Goal: Find specific page/section: Find specific page/section

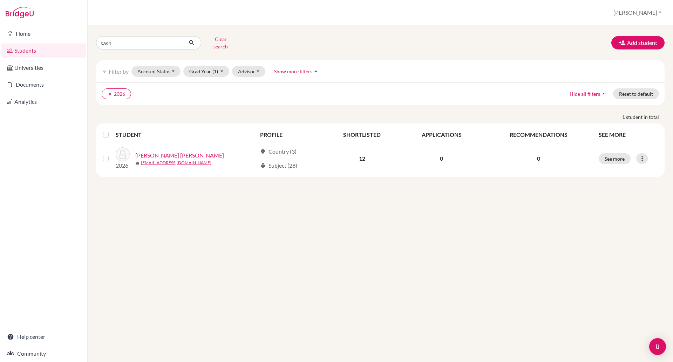
type input "[PERSON_NAME]"
click button "submit" at bounding box center [192, 42] width 19 height 13
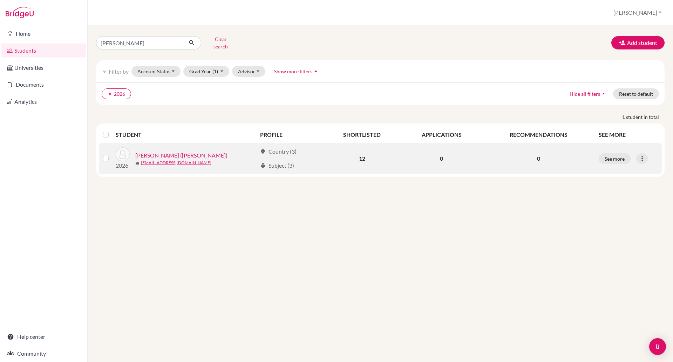
click at [181, 151] on link "[PERSON_NAME] ([PERSON_NAME])" at bounding box center [181, 155] width 92 height 8
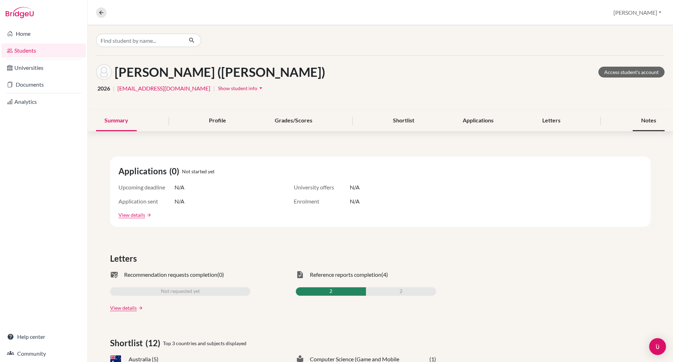
click at [647, 122] on div "Notes" at bounding box center [649, 120] width 32 height 21
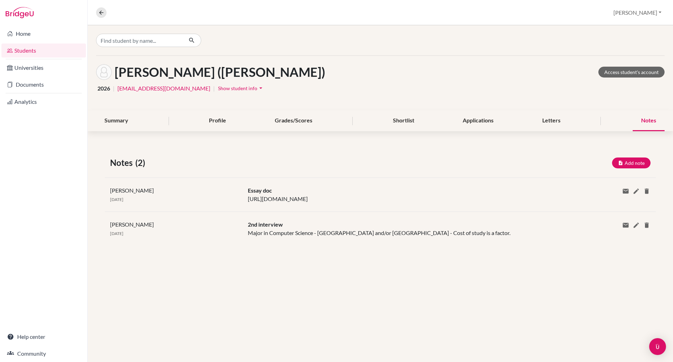
drag, startPoint x: 512, startPoint y: 198, endPoint x: 243, endPoint y: 202, distance: 269.2
click at [243, 202] on div "Essay doc [URL][DOMAIN_NAME]" at bounding box center [403, 194] width 321 height 17
copy div "[URL][DOMAIN_NAME]"
click at [623, 71] on link "Access student's account" at bounding box center [631, 72] width 66 height 11
